Goal: Task Accomplishment & Management: Manage account settings

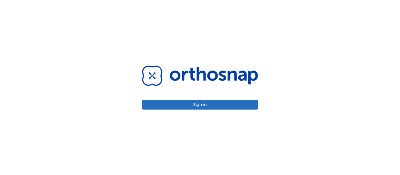
click at [197, 105] on button "Sign in" at bounding box center [200, 105] width 116 height 10
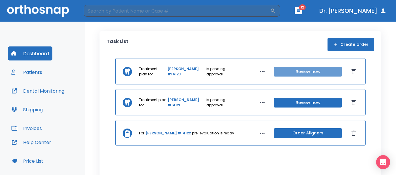
click at [310, 71] on button "Review now" at bounding box center [308, 72] width 68 height 10
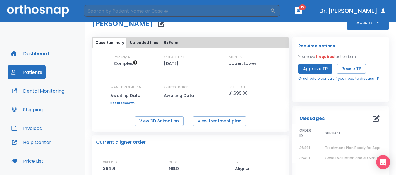
scroll to position [18, 0]
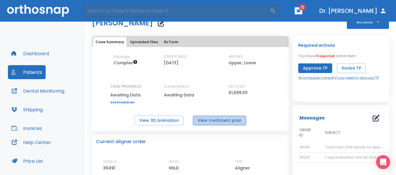
click at [230, 119] on button "View treatment plan" at bounding box center [219, 121] width 53 height 10
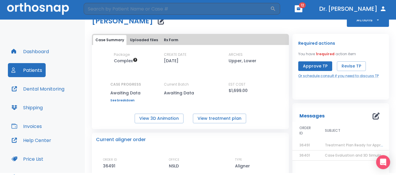
scroll to position [0, 0]
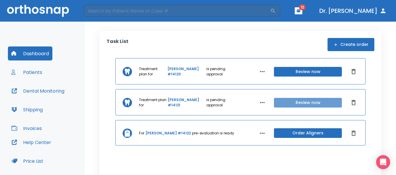
click at [311, 102] on button "Review now" at bounding box center [308, 103] width 68 height 10
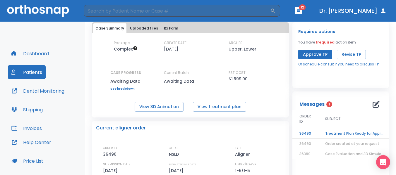
scroll to position [33, 0]
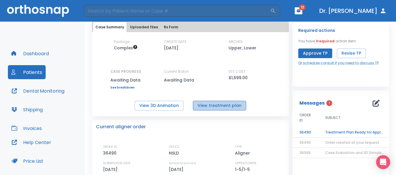
click at [220, 107] on button "View treatment plan" at bounding box center [219, 106] width 53 height 10
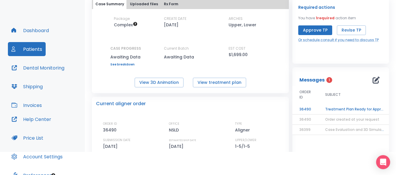
scroll to position [0, 0]
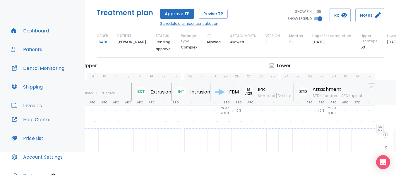
click at [171, 24] on link "Schedule a clinical consultation" at bounding box center [194, 23] width 68 height 5
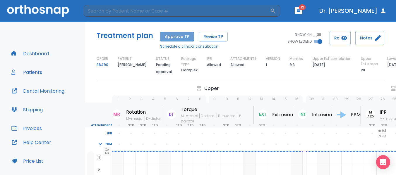
click at [175, 37] on button "Approve TP" at bounding box center [177, 37] width 34 height 10
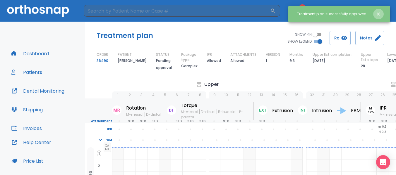
click at [379, 13] on icon "Close notification" at bounding box center [379, 14] width 6 height 6
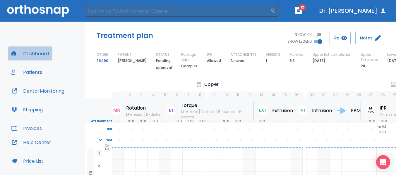
click at [37, 52] on button "Dashboard" at bounding box center [30, 54] width 44 height 14
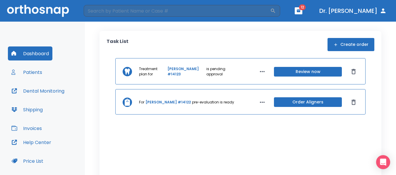
click at [32, 74] on button "Patients" at bounding box center [27, 72] width 38 height 14
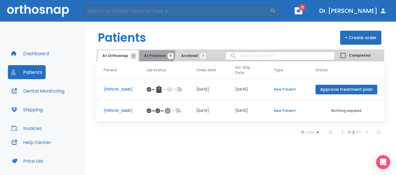
click at [150, 53] on span "At Practice 8" at bounding box center [157, 55] width 27 height 5
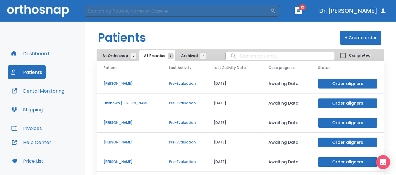
click at [125, 105] on p "unknown Villafuerte" at bounding box center [130, 103] width 52 height 5
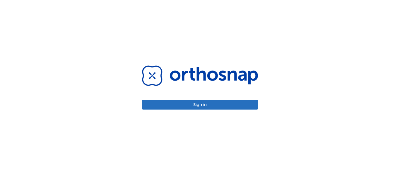
click at [201, 107] on button "Sign in" at bounding box center [200, 105] width 116 height 10
click at [202, 106] on button "Sign in" at bounding box center [200, 105] width 116 height 10
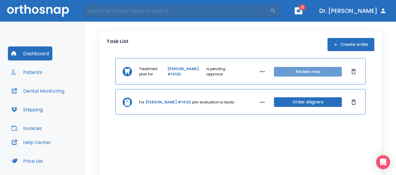
click at [309, 71] on button "Review now" at bounding box center [308, 72] width 68 height 10
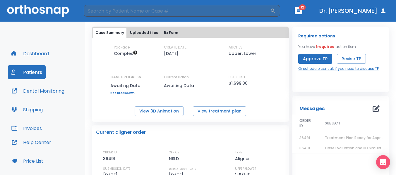
scroll to position [28, 0]
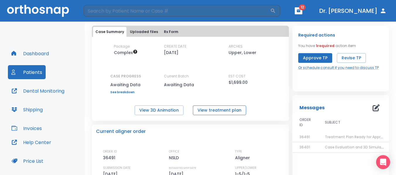
click at [215, 110] on button "View treatment plan" at bounding box center [219, 111] width 53 height 10
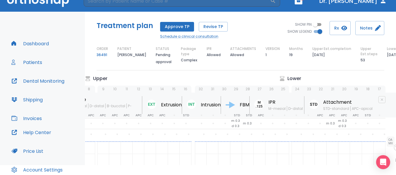
scroll to position [0, 112]
click at [171, 25] on button "Approve TP" at bounding box center [177, 27] width 34 height 10
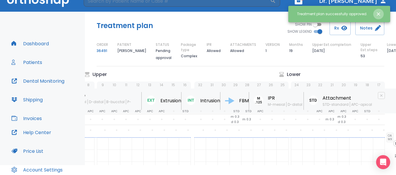
click at [379, 14] on icon "Close notification" at bounding box center [379, 14] width 4 height 4
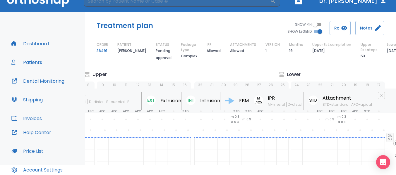
scroll to position [0, 0]
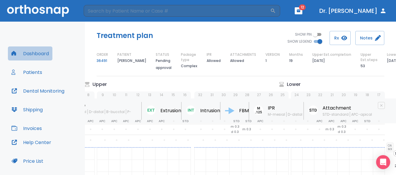
click at [31, 55] on button "Dashboard" at bounding box center [30, 54] width 44 height 14
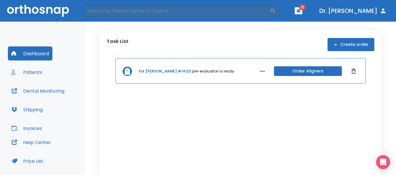
click at [29, 73] on button "Patients" at bounding box center [27, 72] width 38 height 14
